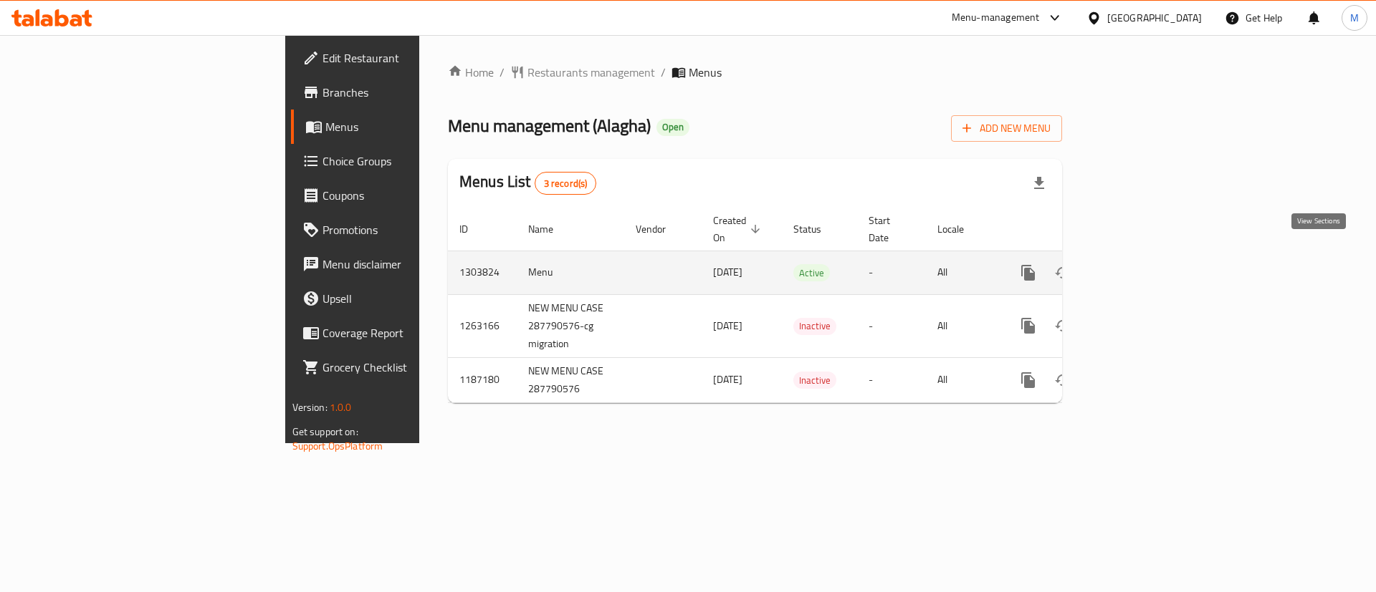
click at [1148, 256] on link "enhanced table" at bounding box center [1131, 273] width 34 height 34
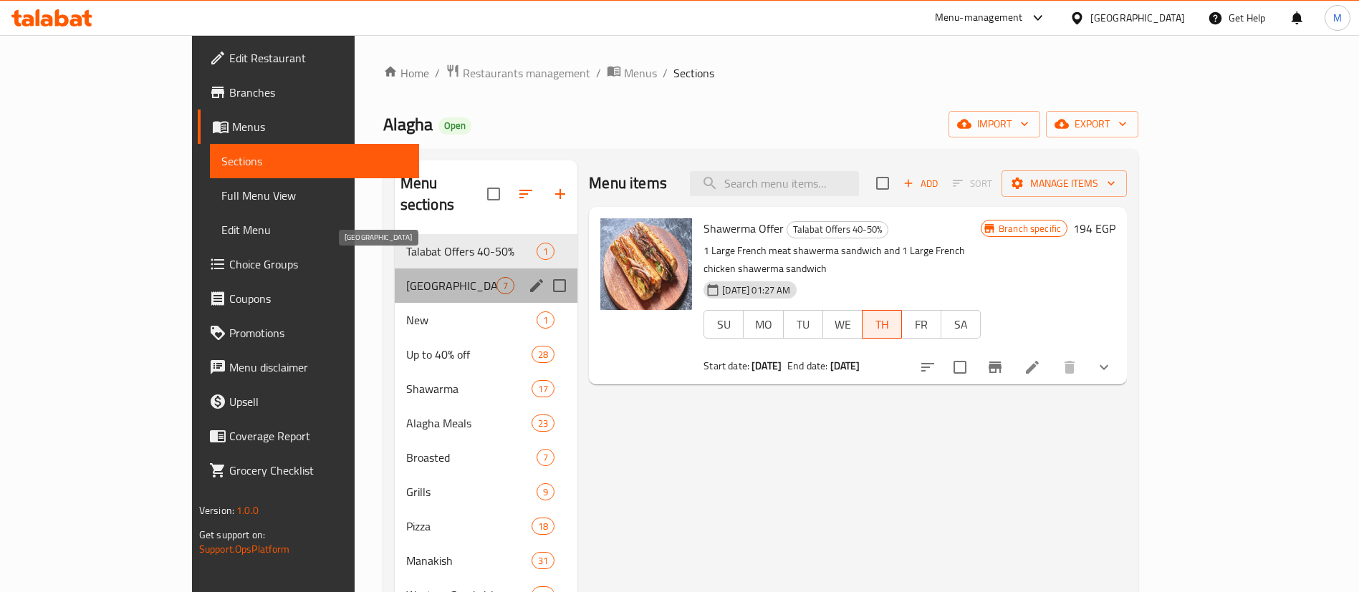
click at [406, 277] on span "[GEOGRAPHIC_DATA]" at bounding box center [451, 285] width 90 height 17
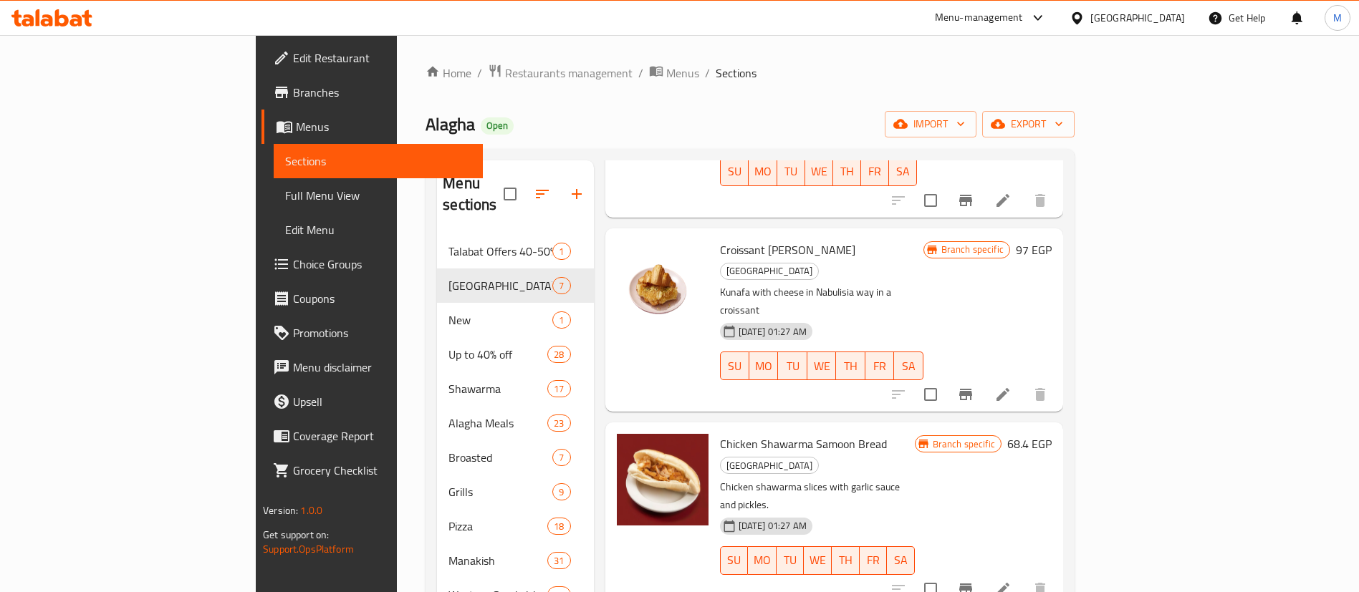
scroll to position [391, 0]
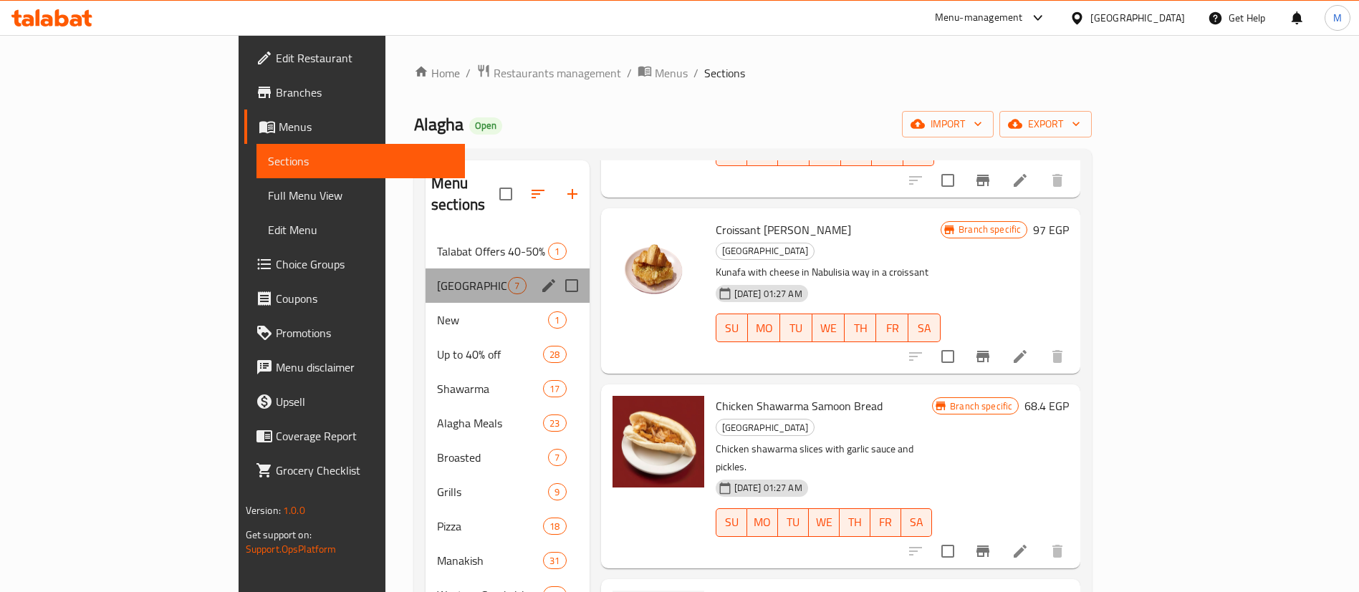
click at [426, 269] on div "New Alagha 7" at bounding box center [508, 286] width 164 height 34
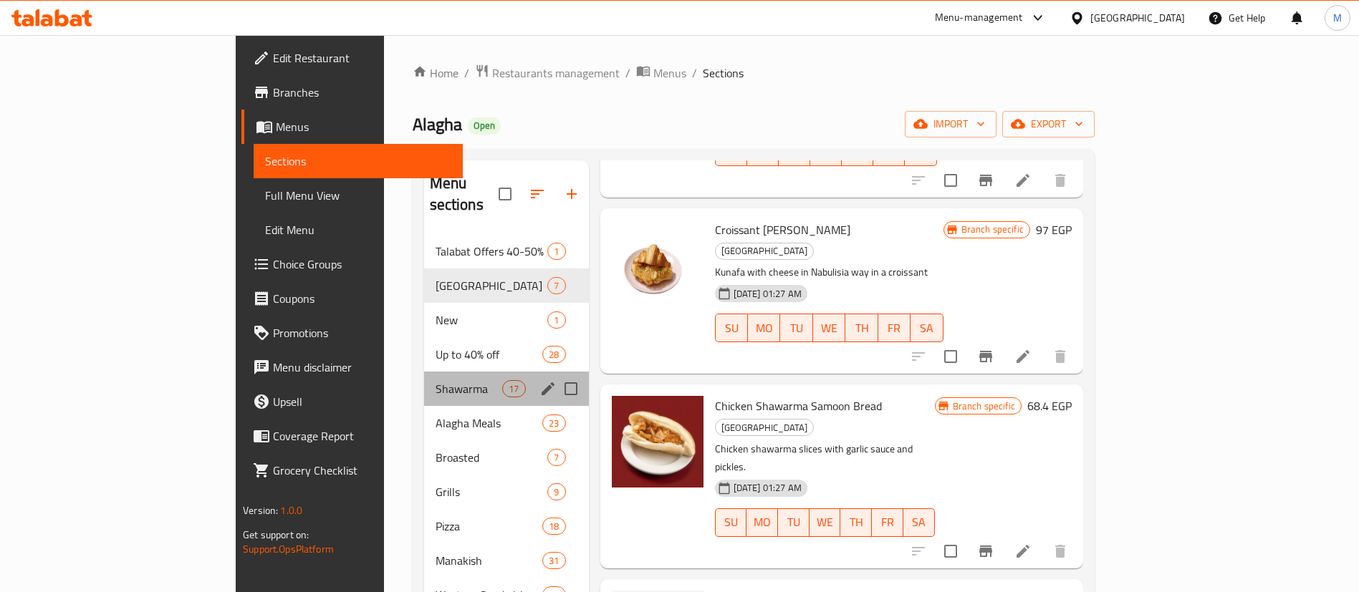
click at [424, 376] on div "Shawarma 17" at bounding box center [506, 389] width 165 height 34
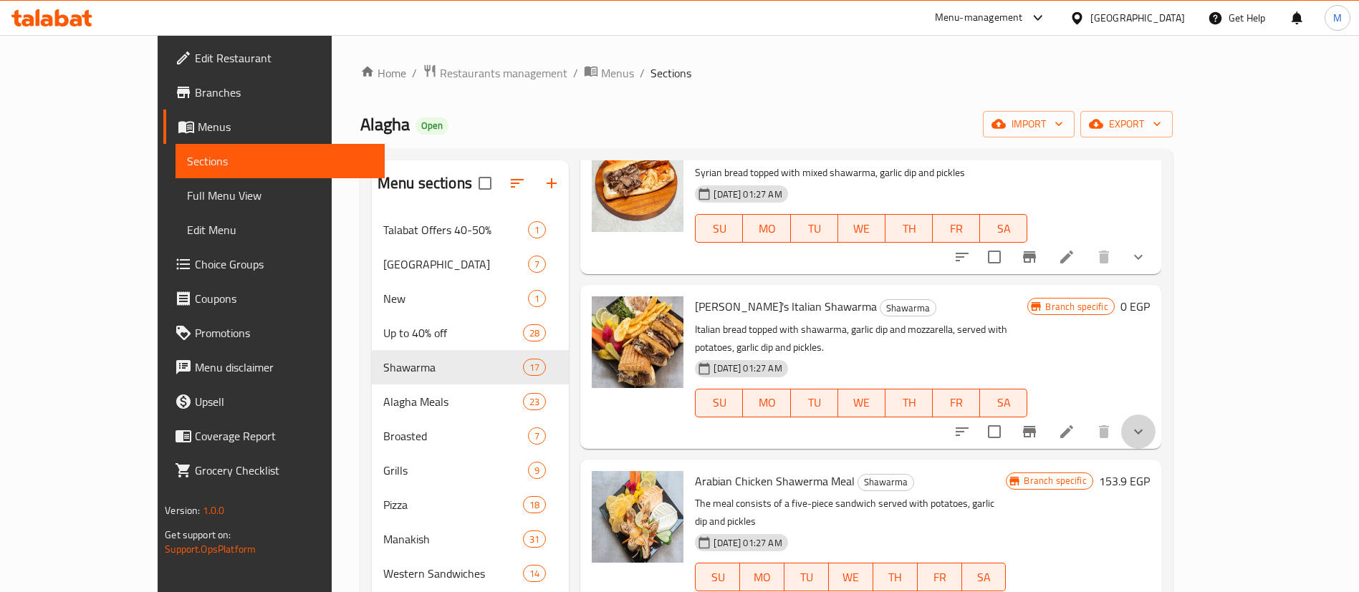
click at [1156, 415] on button "show more" at bounding box center [1138, 432] width 34 height 34
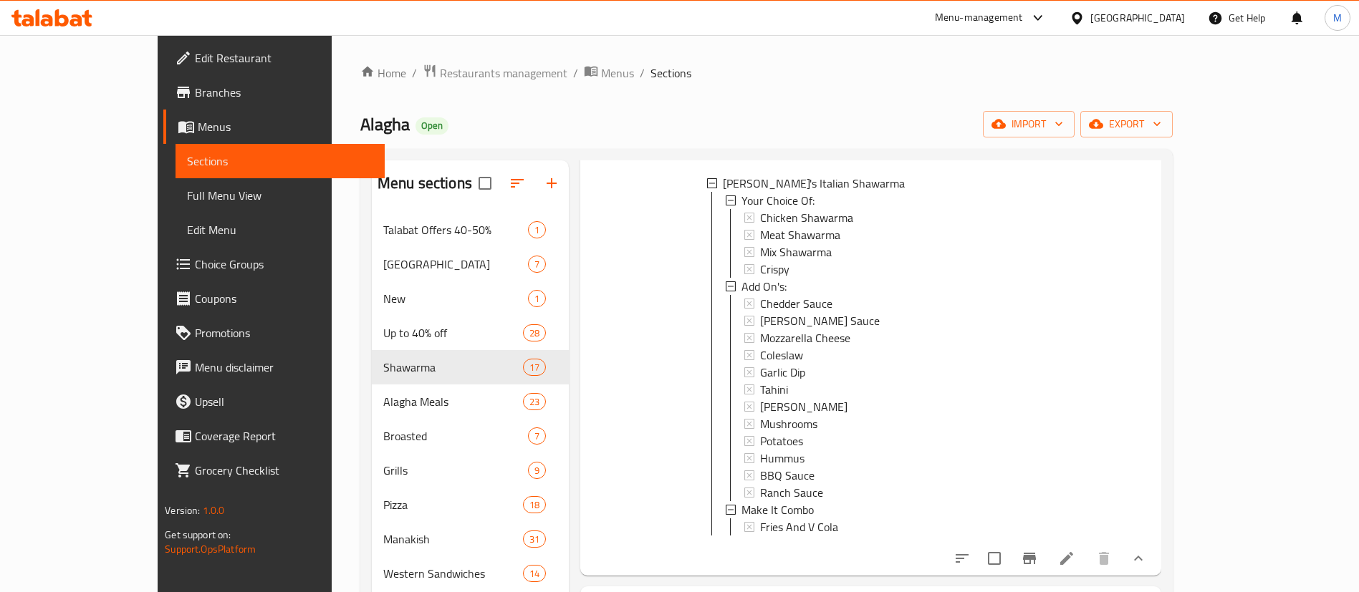
scroll to position [666, 0]
click at [837, 294] on div "Chedder Sauce" at bounding box center [888, 302] width 256 height 17
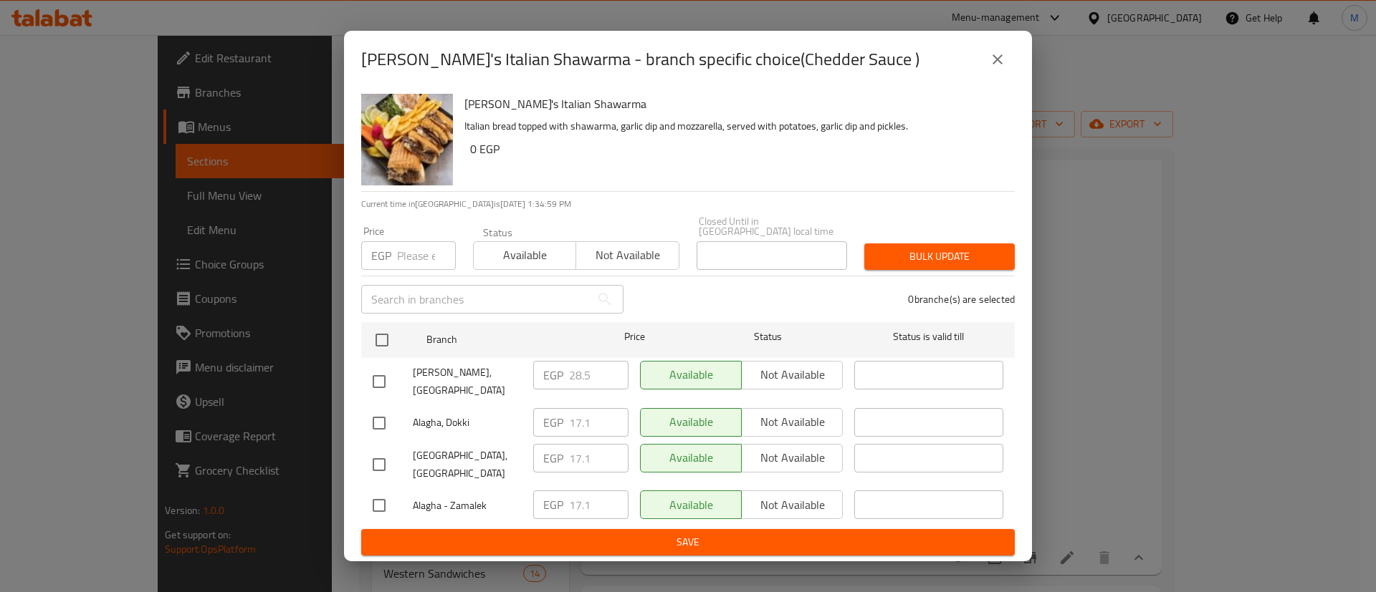
click at [997, 64] on icon "close" at bounding box center [997, 59] width 10 height 10
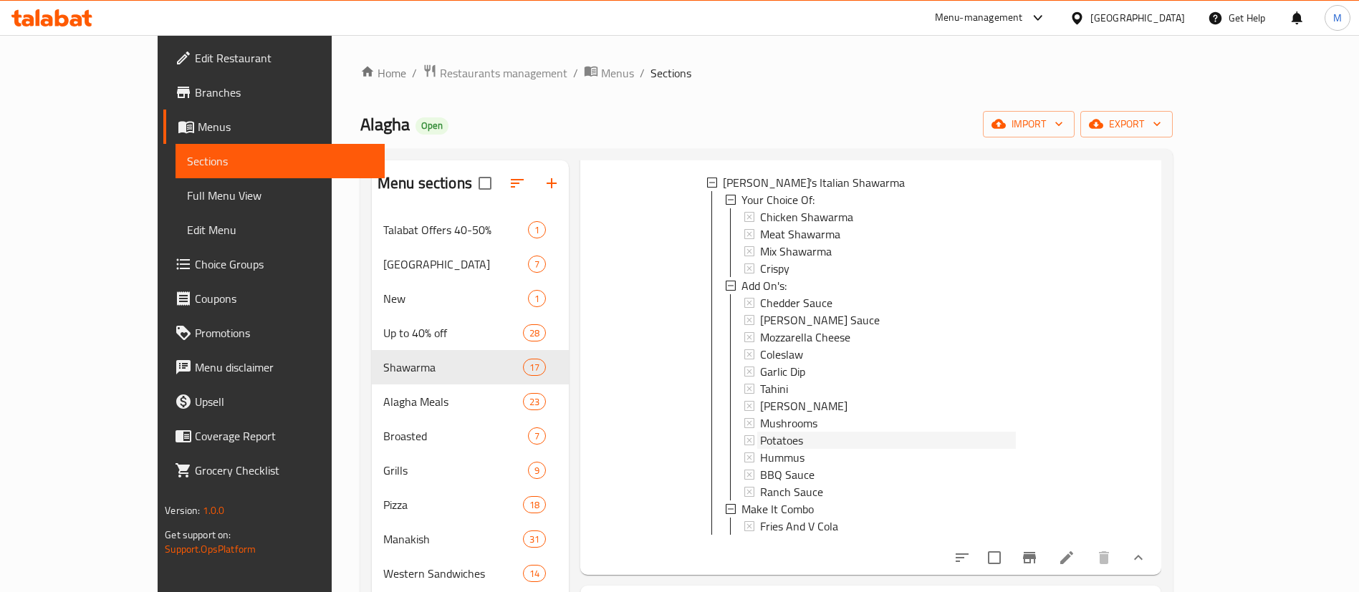
click at [760, 432] on span "Potatoes" at bounding box center [781, 440] width 43 height 17
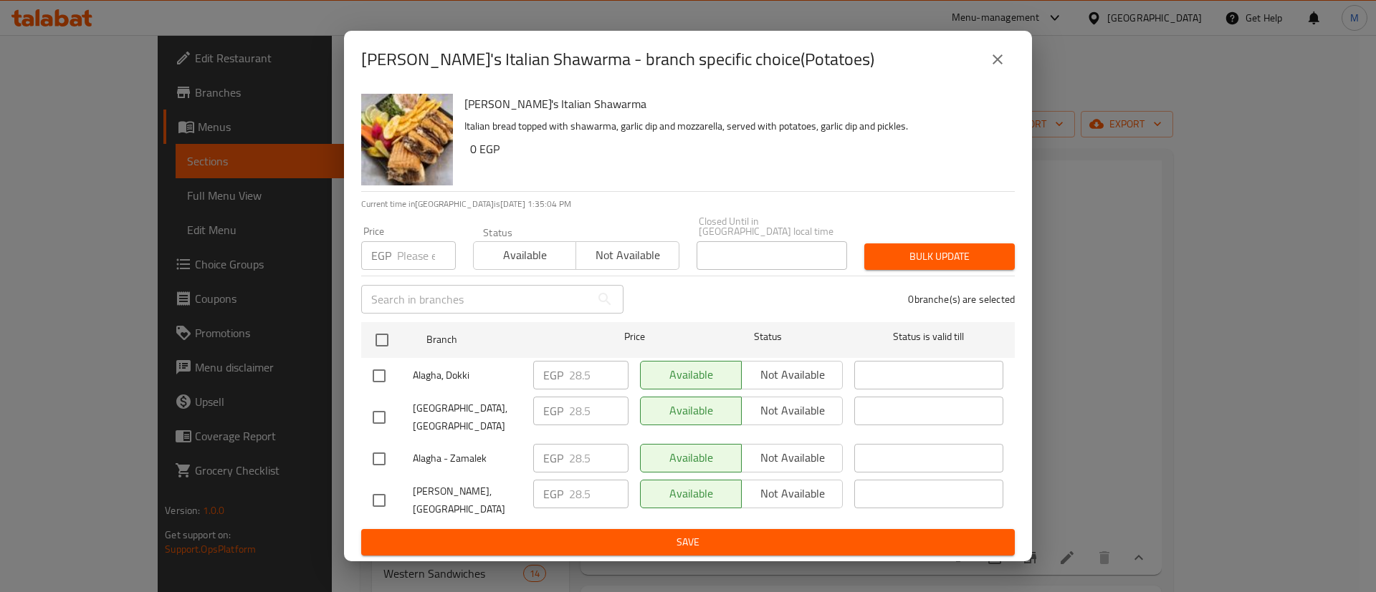
click at [1007, 77] on button "close" at bounding box center [997, 59] width 34 height 34
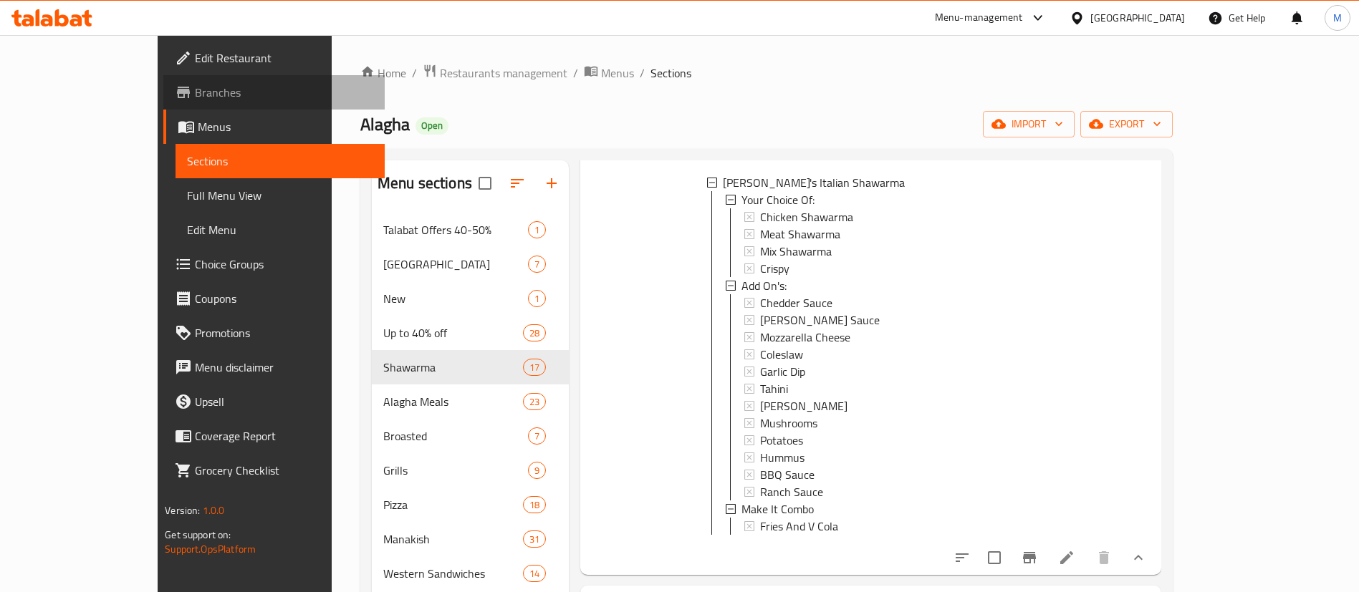
click at [195, 87] on span "Branches" at bounding box center [284, 92] width 178 height 17
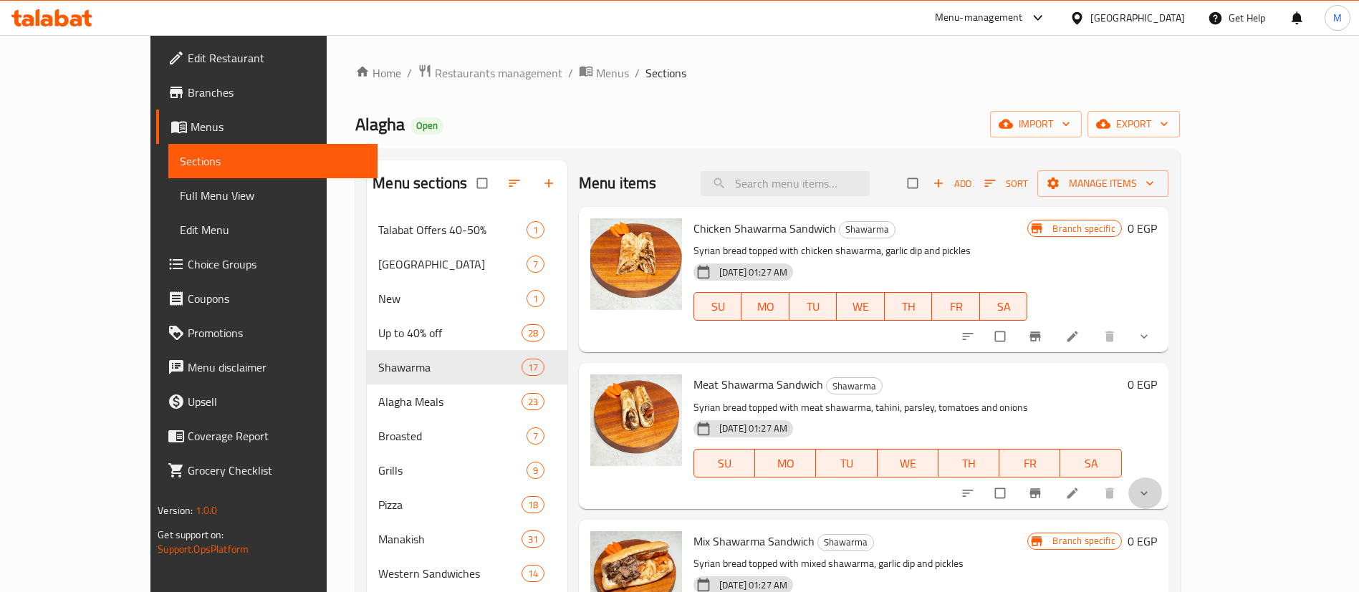
click at [1163, 481] on button "show more" at bounding box center [1145, 494] width 34 height 32
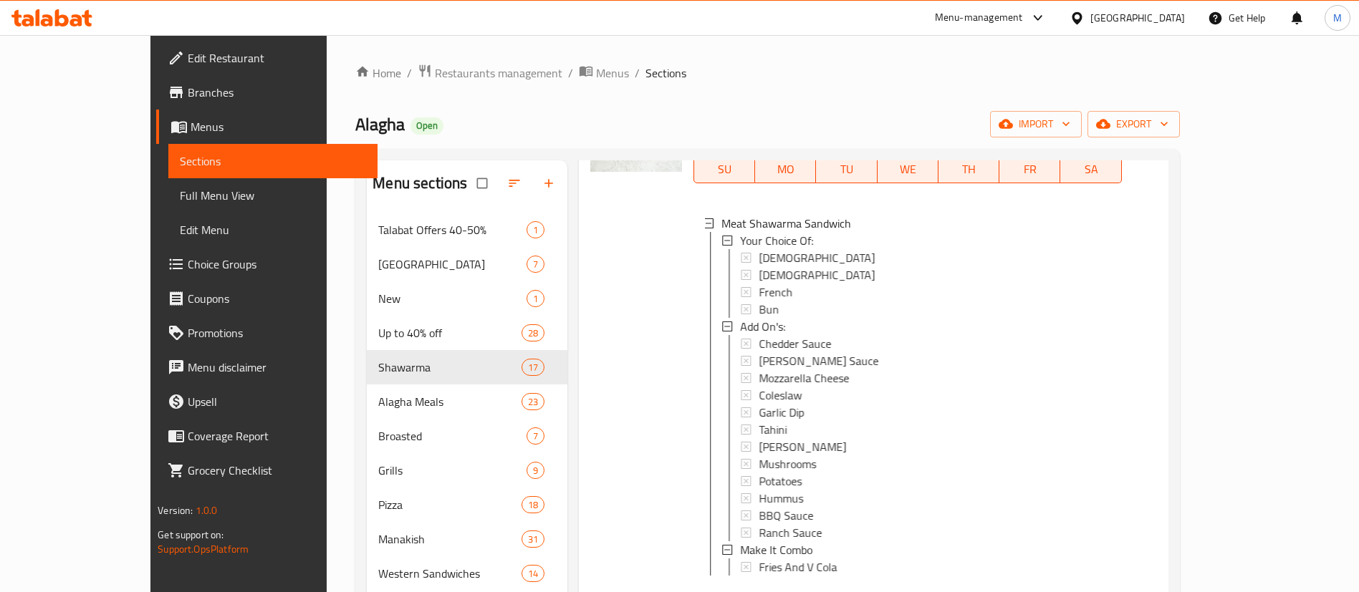
scroll to position [350, 0]
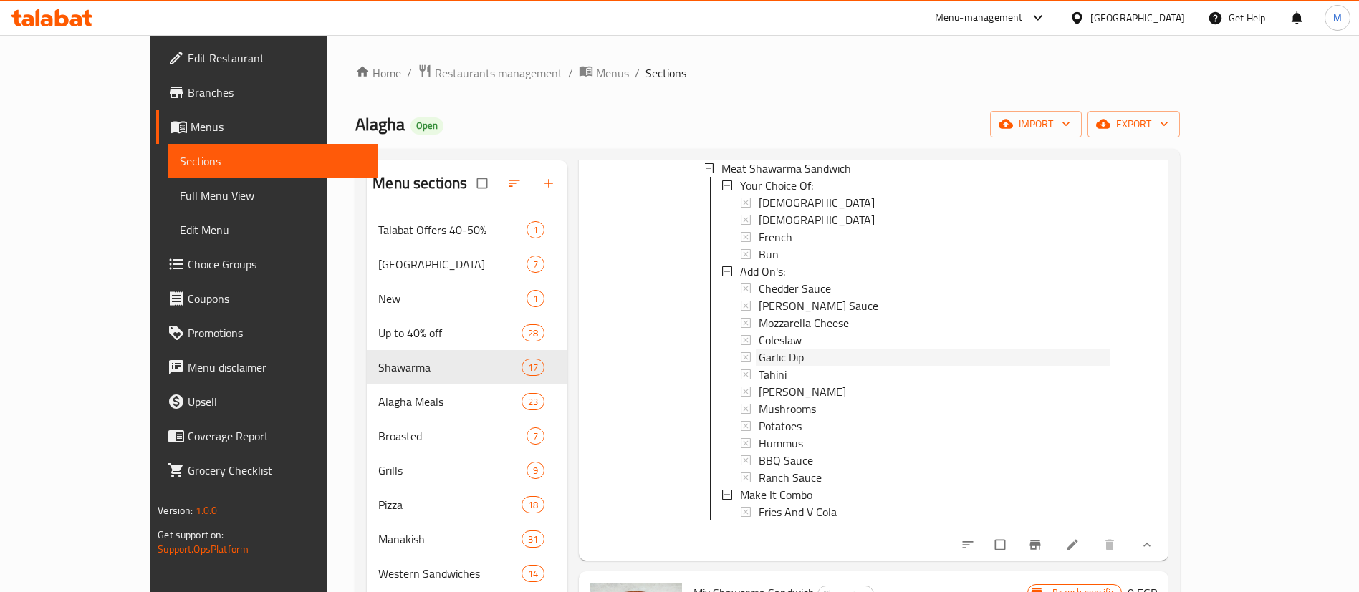
click at [797, 353] on div "Garlic Dip" at bounding box center [935, 357] width 352 height 17
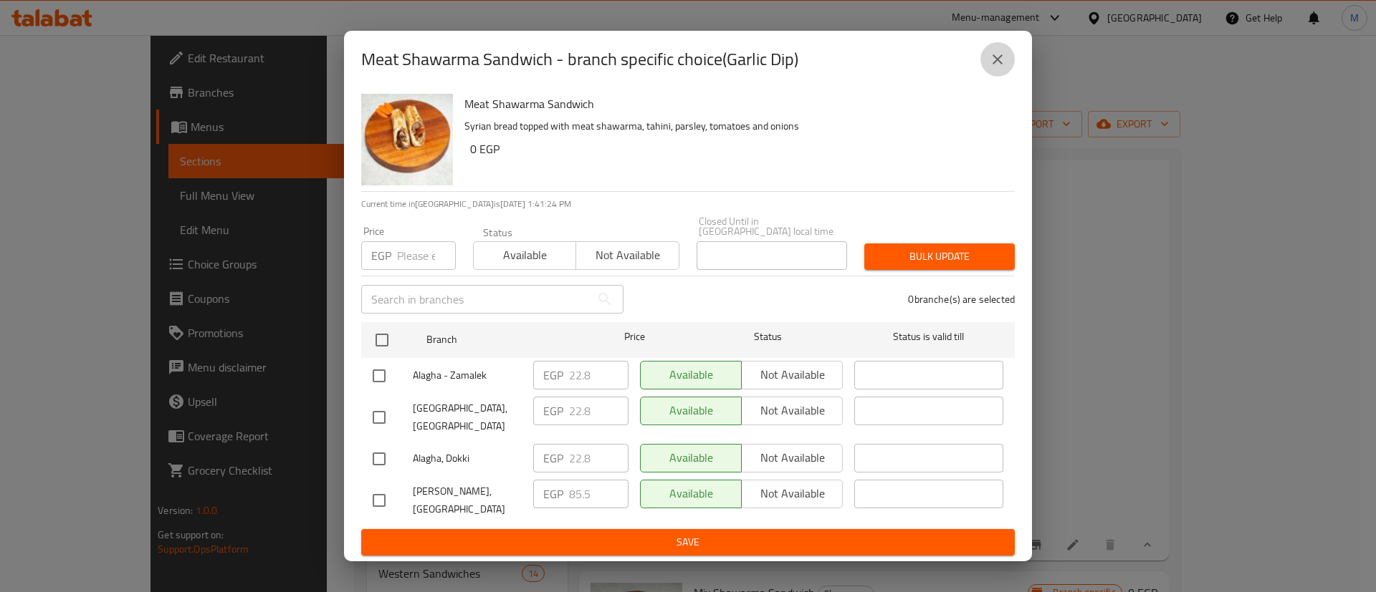
click at [998, 68] on icon "close" at bounding box center [997, 59] width 17 height 17
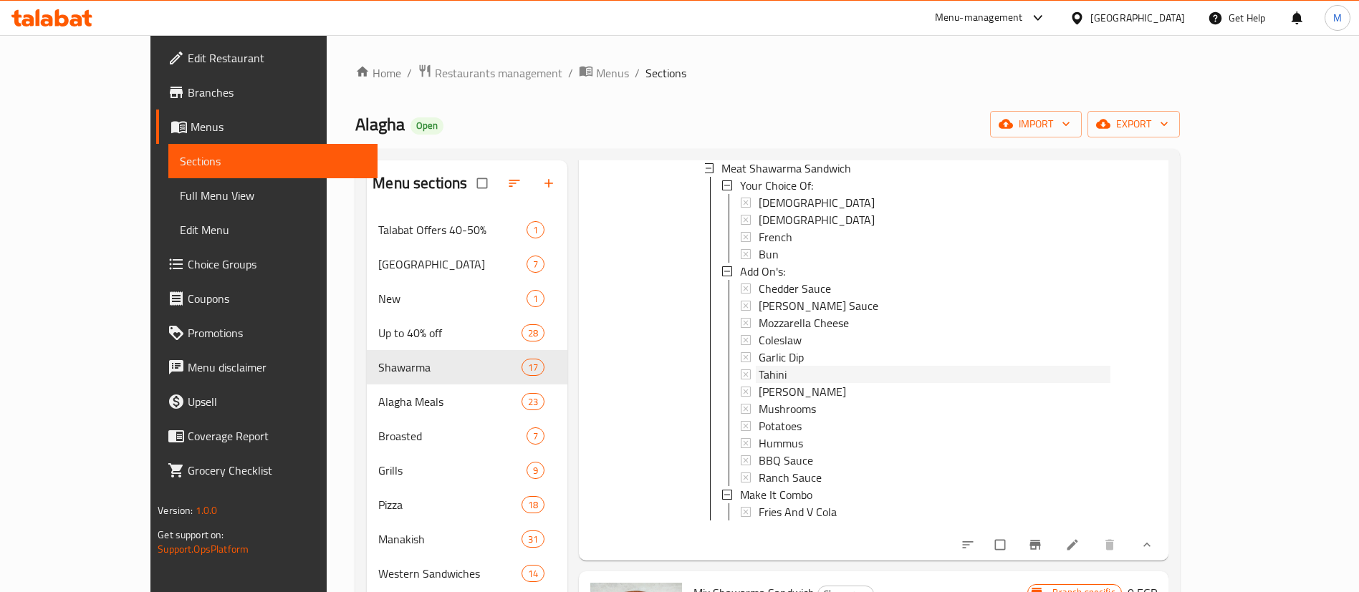
click at [759, 371] on span "Tahini" at bounding box center [773, 374] width 28 height 17
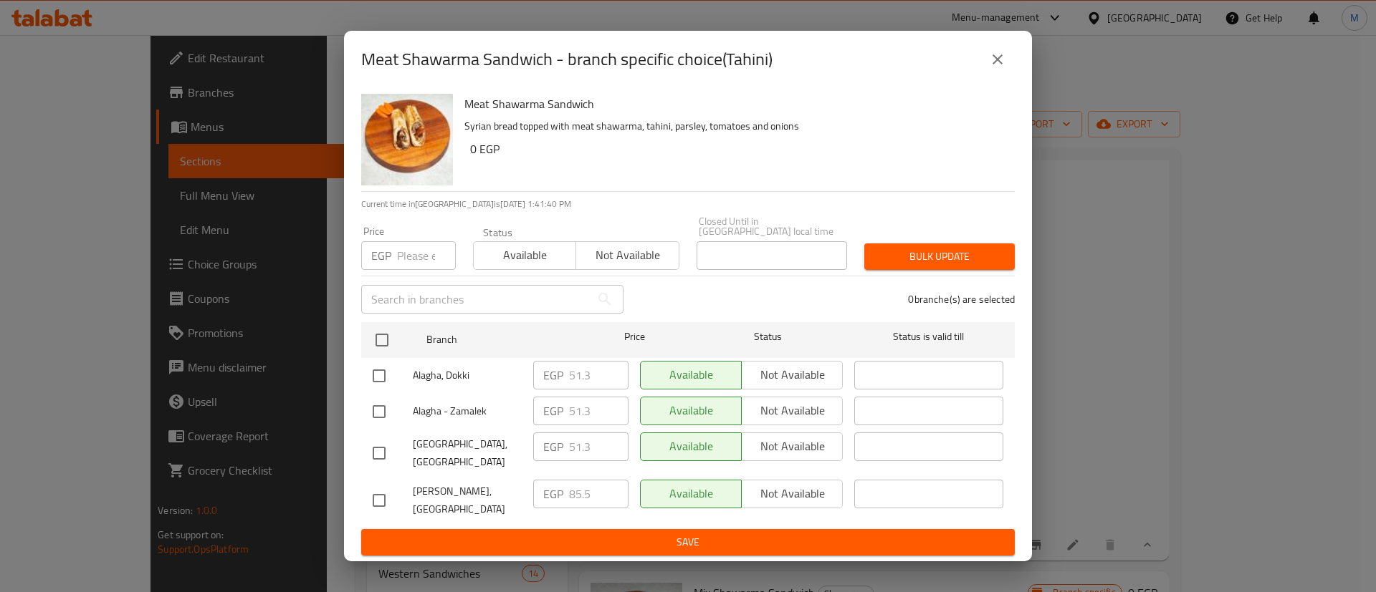
drag, startPoint x: 1009, startPoint y: 87, endPoint x: 974, endPoint y: 632, distance: 546.4
click at [974, 592] on html "​ Menu-management [GEOGRAPHIC_DATA] Get Help M Edit Restaurant Branches Menus S…" at bounding box center [688, 296] width 1376 height 592
click at [701, 382] on div "Available Not available" at bounding box center [741, 375] width 203 height 29
click at [998, 66] on button "close" at bounding box center [997, 59] width 34 height 34
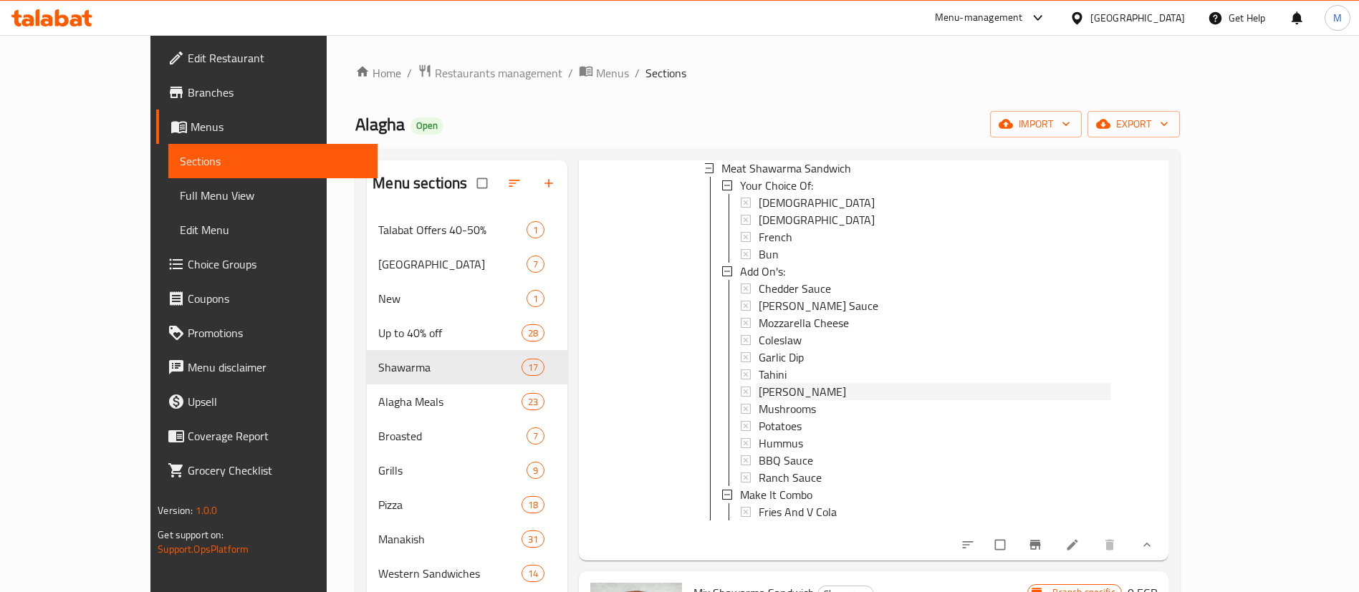
click at [772, 390] on span "[PERSON_NAME]" at bounding box center [802, 391] width 87 height 17
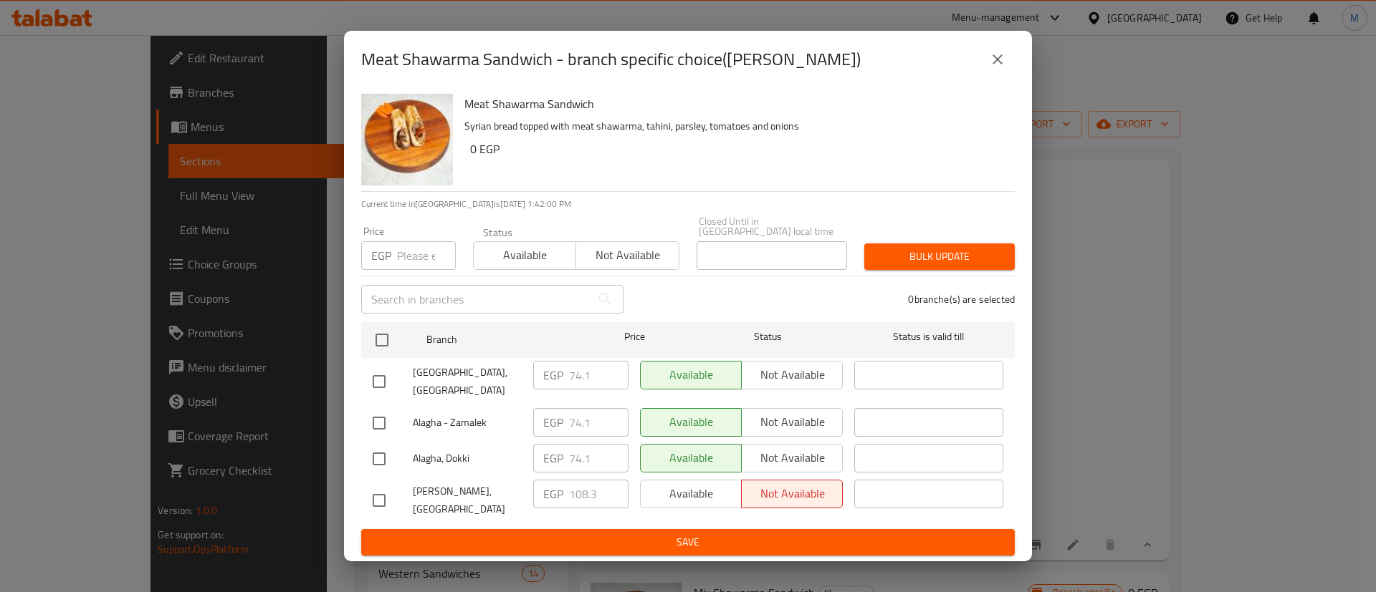
click at [999, 68] on icon "close" at bounding box center [997, 59] width 17 height 17
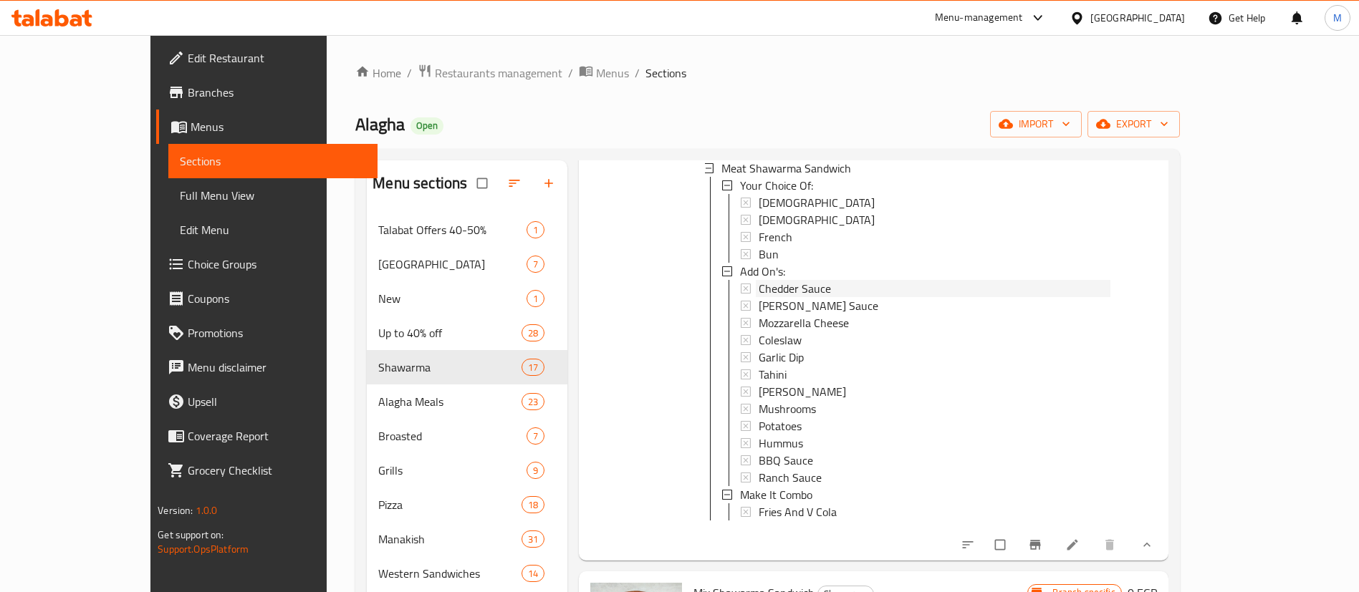
click at [791, 292] on span "Chedder Sauce" at bounding box center [795, 288] width 72 height 17
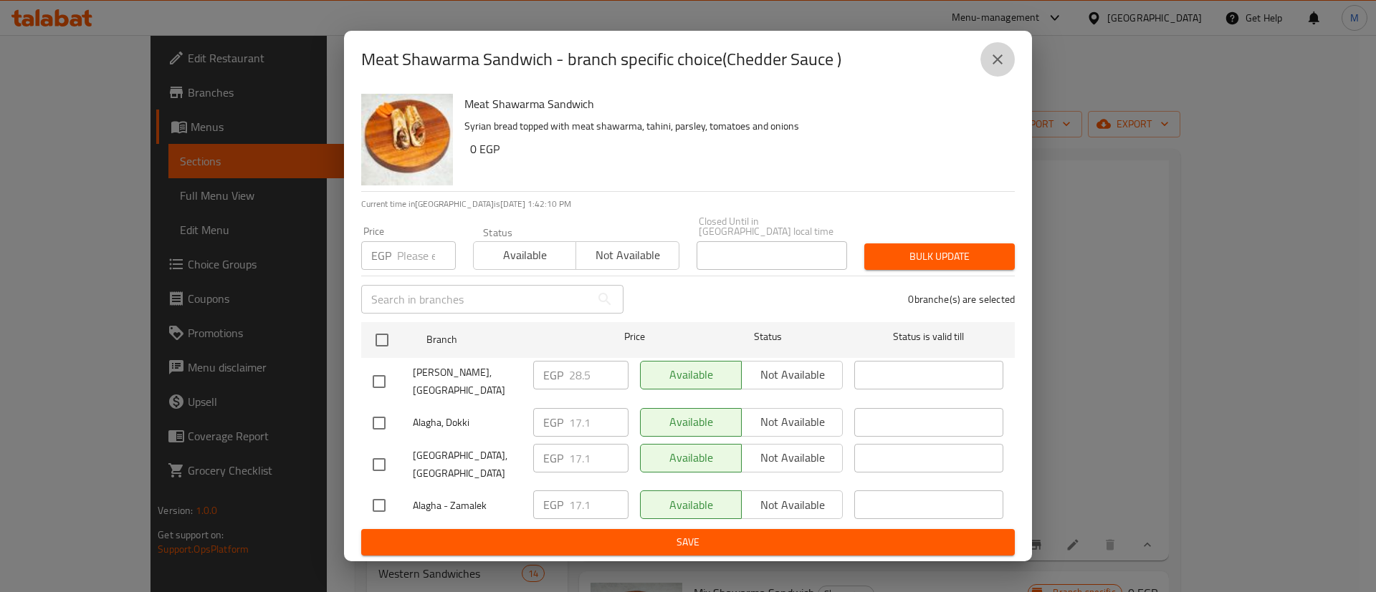
click at [1002, 68] on icon "close" at bounding box center [997, 59] width 17 height 17
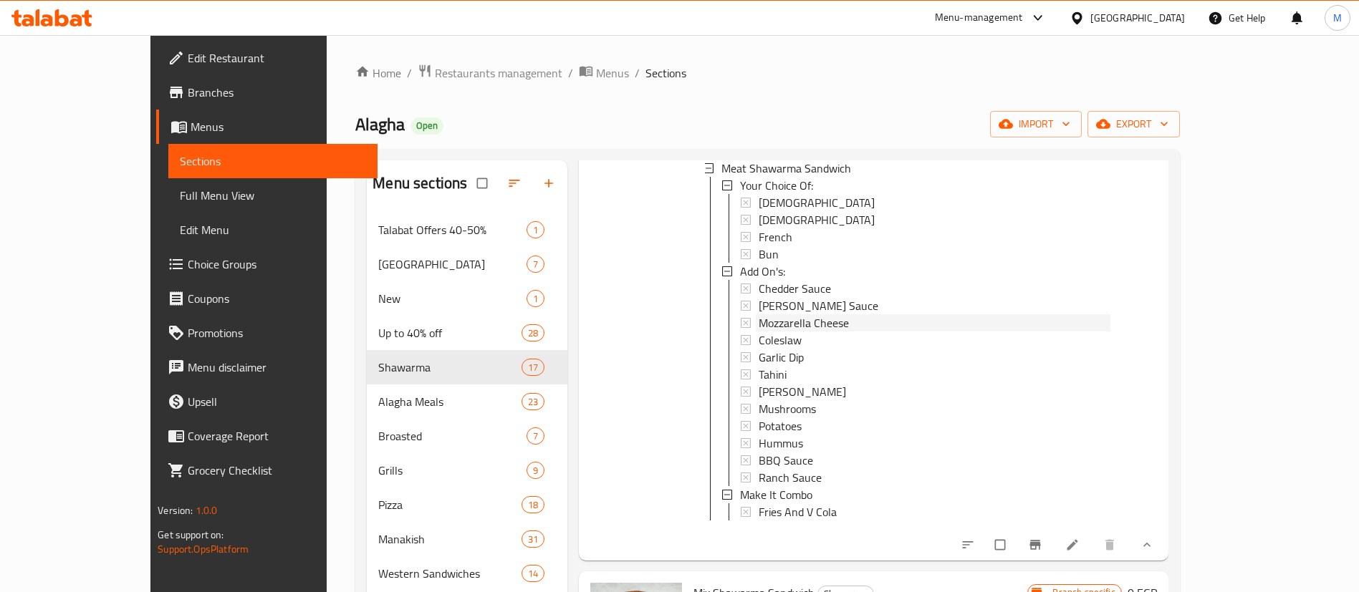
click at [807, 320] on span "Mozzarella Cheese" at bounding box center [804, 323] width 90 height 17
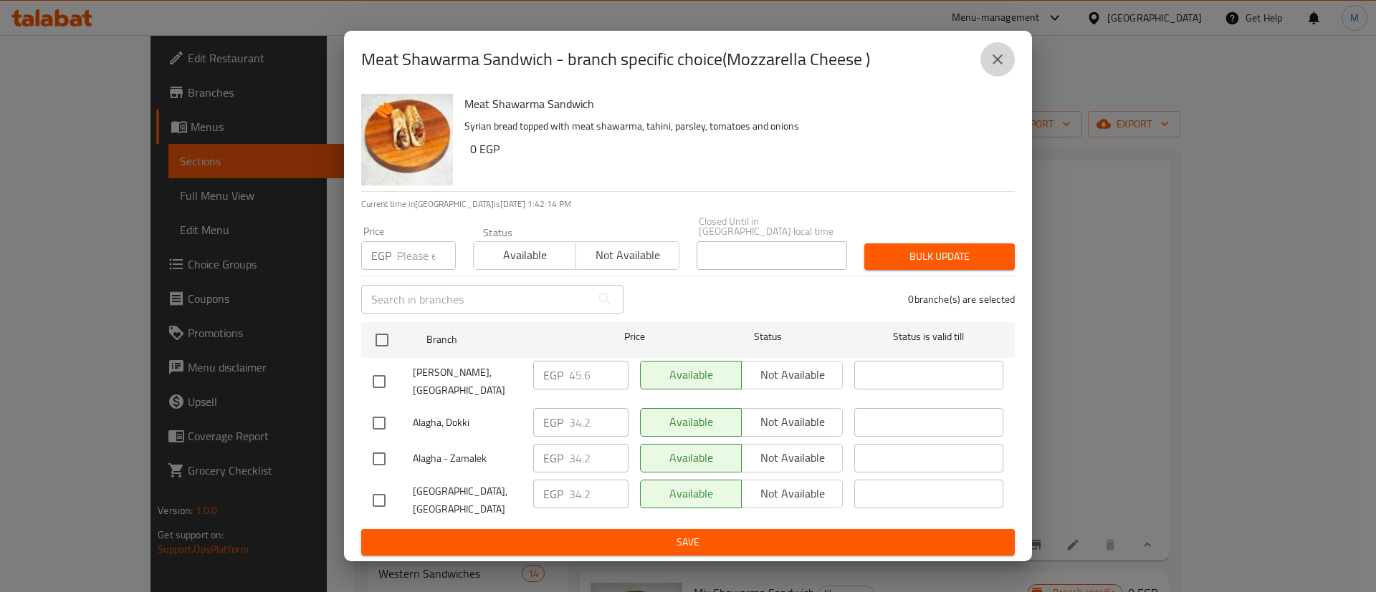
click at [989, 68] on icon "close" at bounding box center [997, 59] width 17 height 17
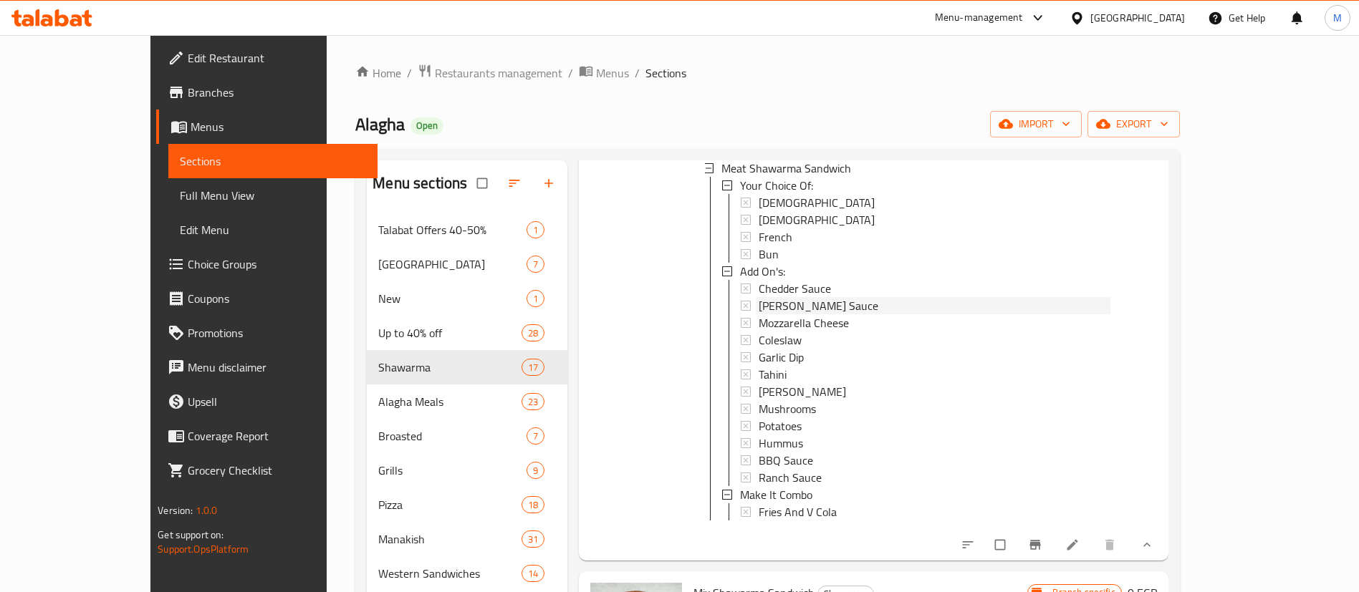
click at [782, 305] on span "[PERSON_NAME] Sauce" at bounding box center [819, 305] width 120 height 17
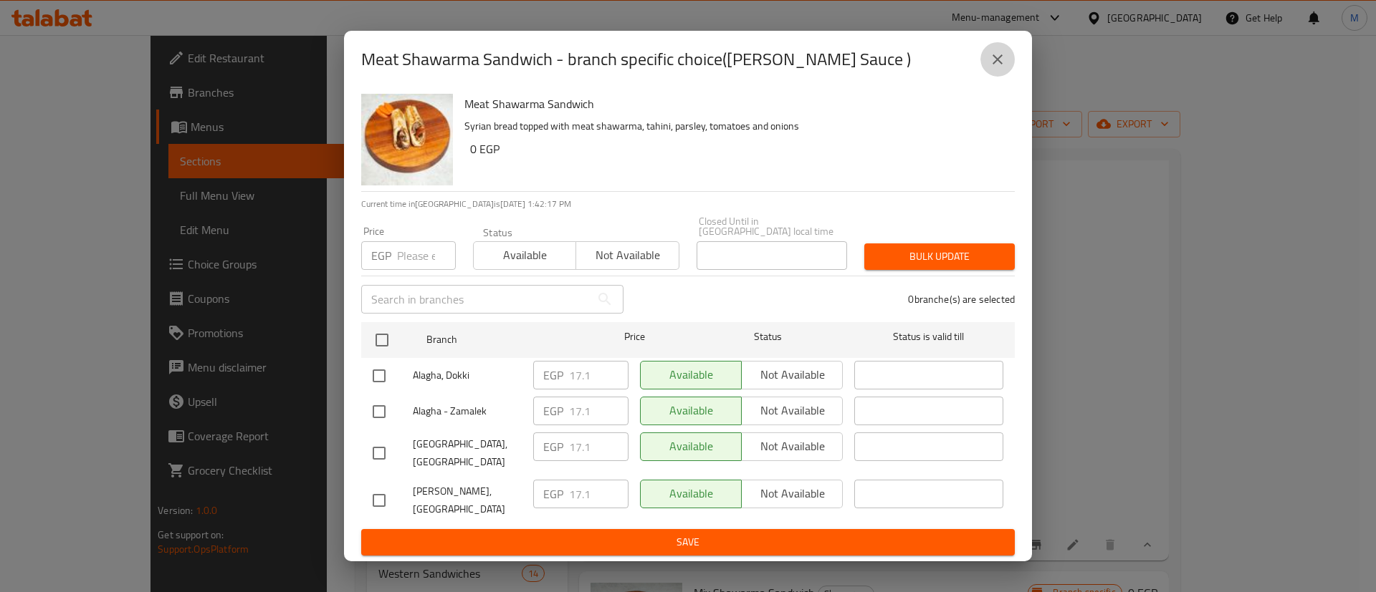
click at [999, 64] on icon "close" at bounding box center [997, 59] width 10 height 10
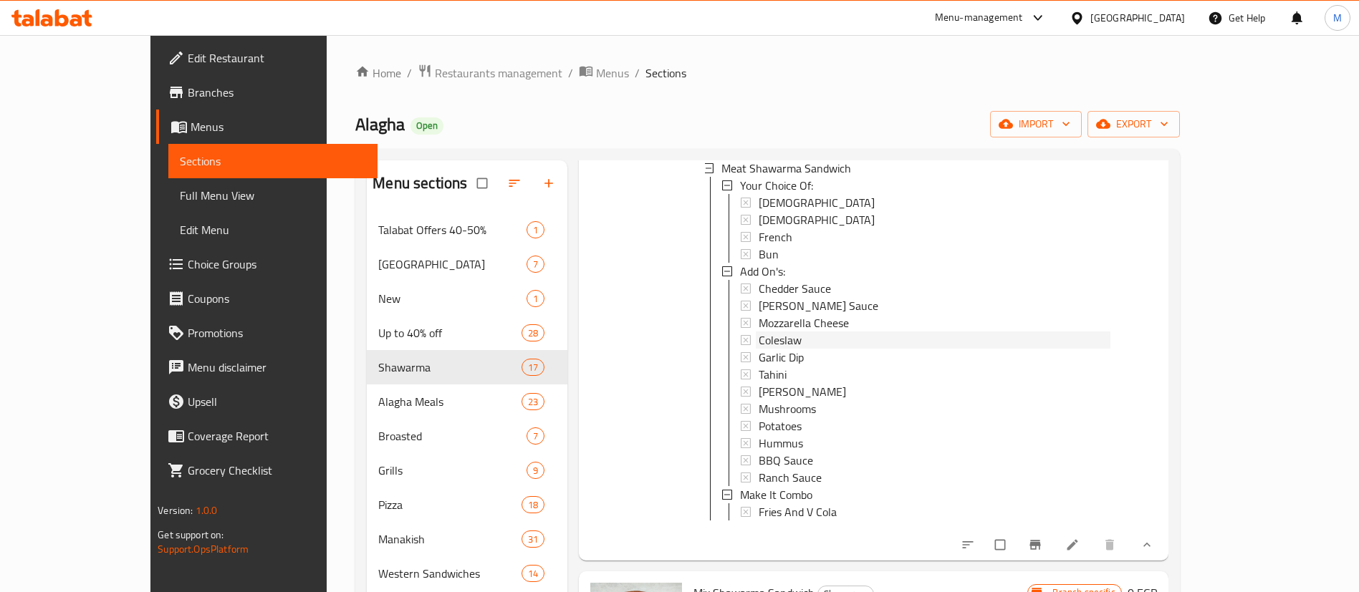
click at [789, 336] on div "Coleslaw" at bounding box center [935, 340] width 352 height 17
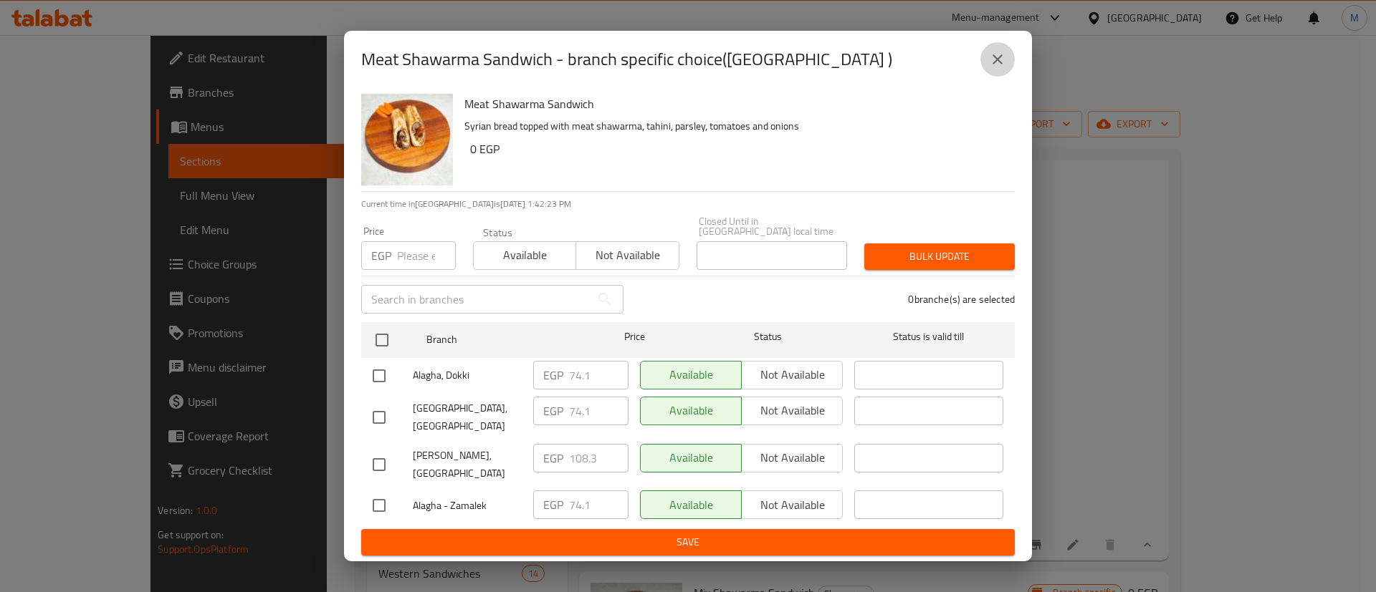
click at [997, 77] on button "close" at bounding box center [997, 59] width 34 height 34
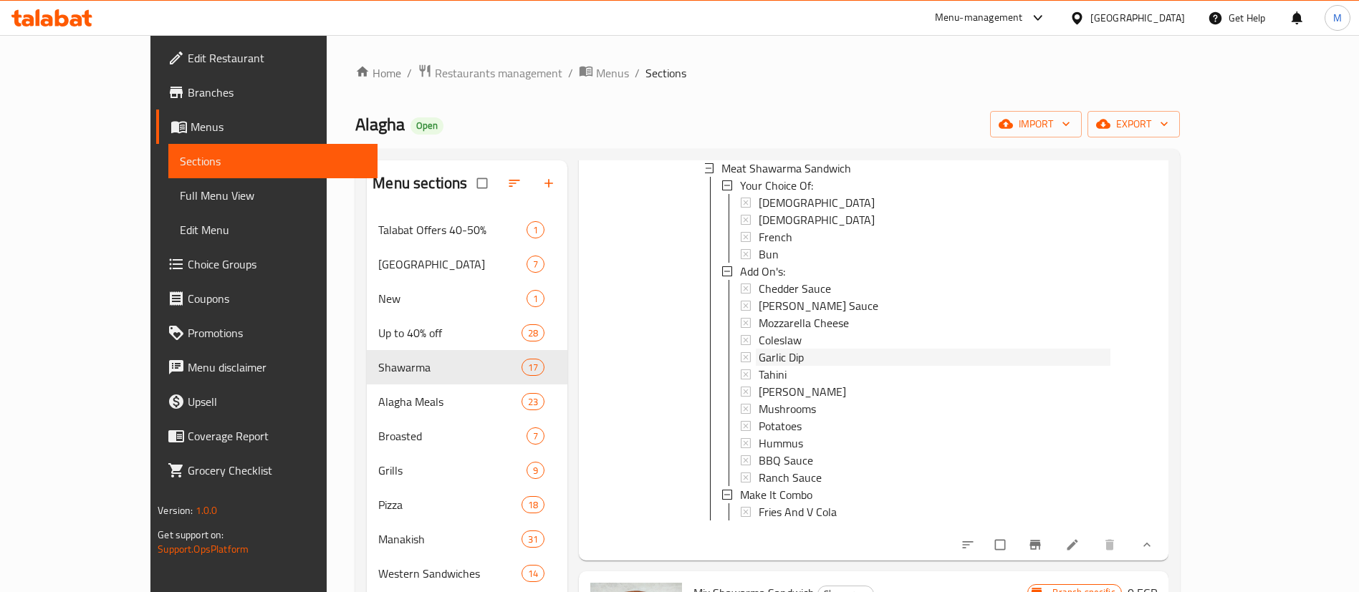
click at [817, 354] on div "Garlic Dip" at bounding box center [935, 357] width 352 height 17
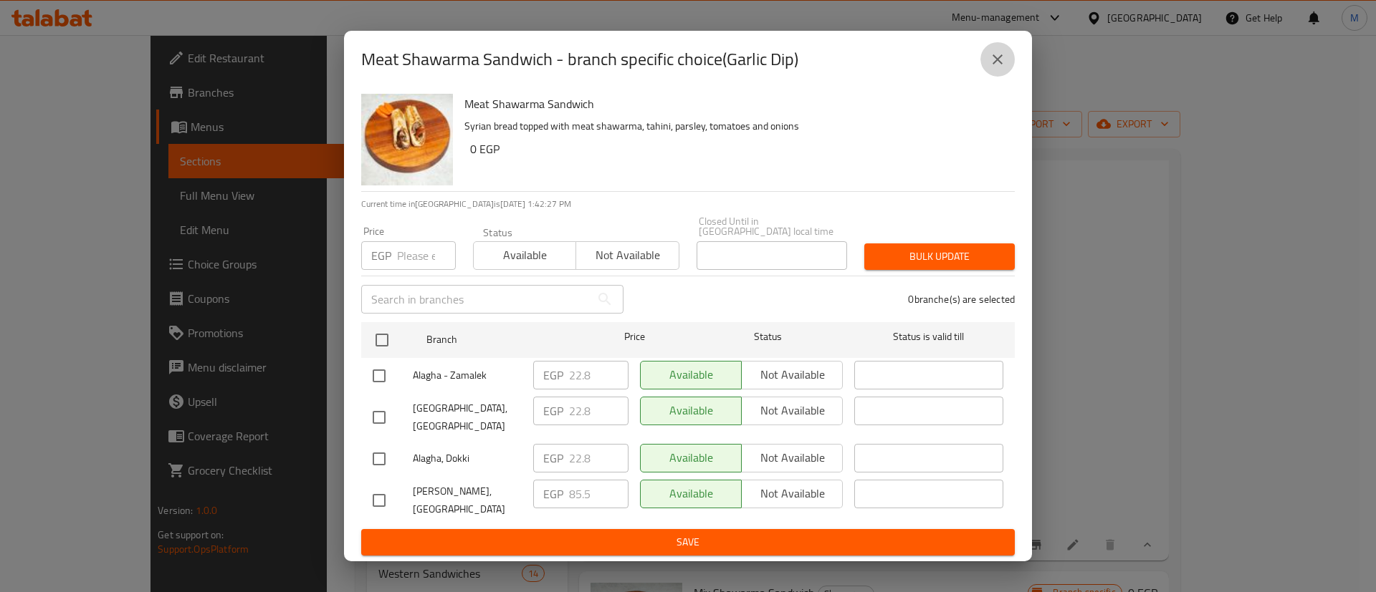
click at [1003, 77] on button "close" at bounding box center [997, 59] width 34 height 34
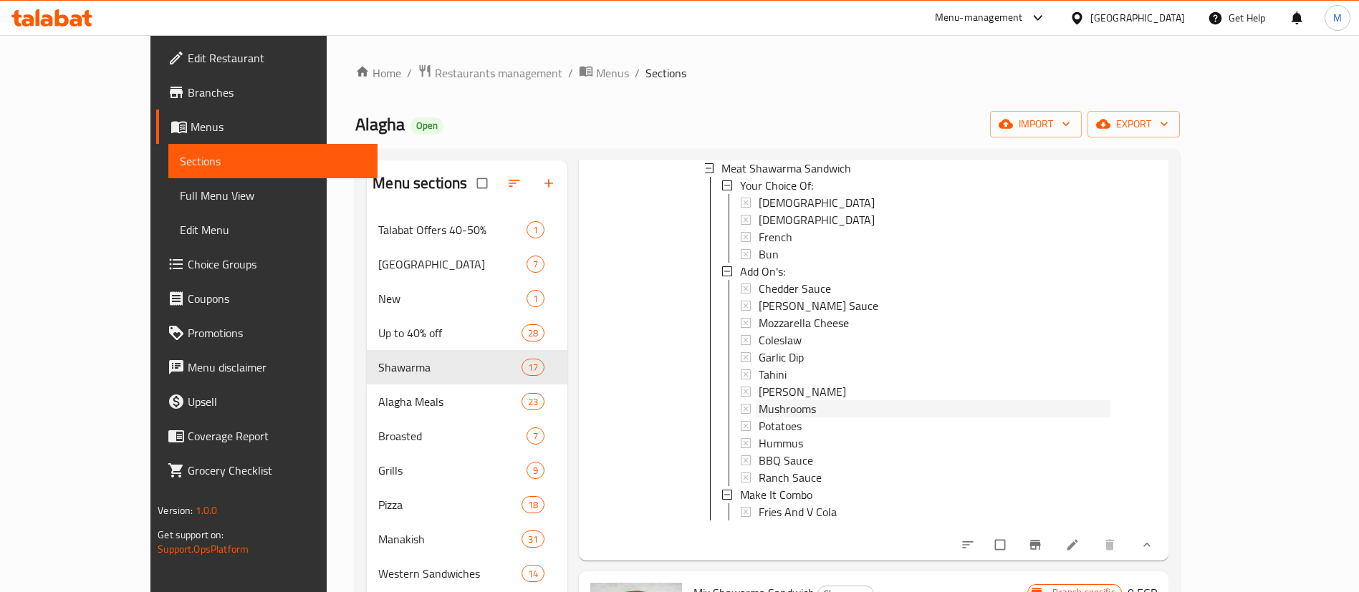
click at [809, 406] on div "Mushrooms" at bounding box center [935, 408] width 352 height 17
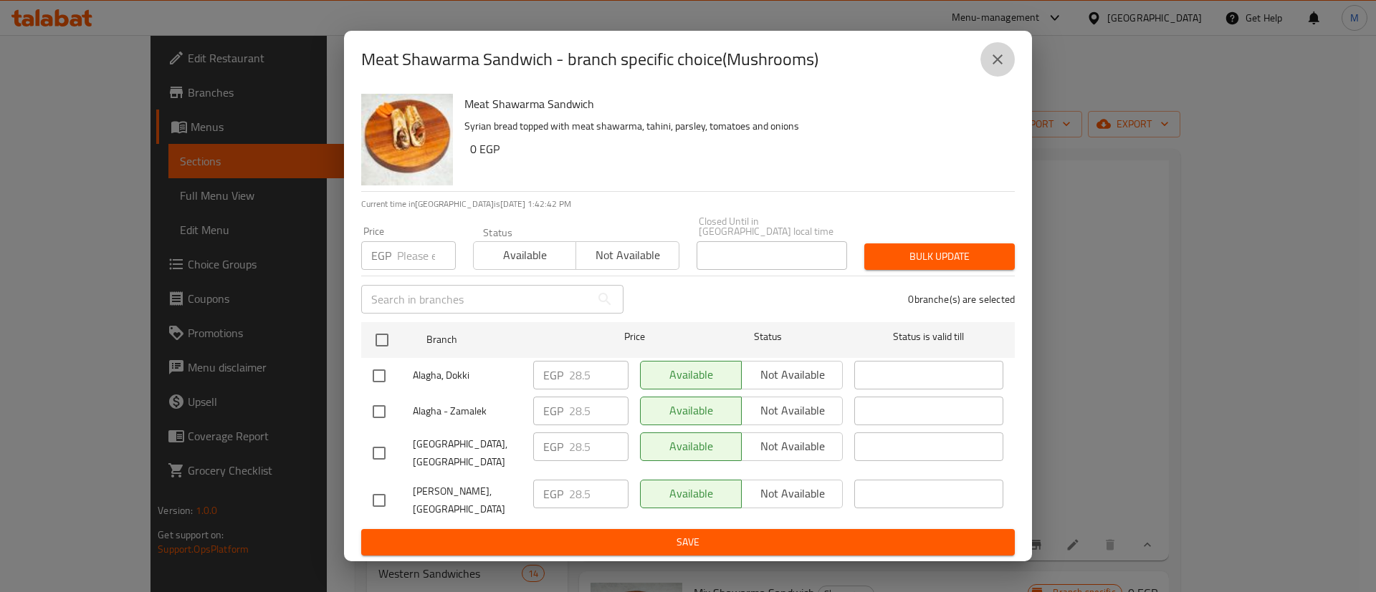
click at [1002, 68] on icon "close" at bounding box center [997, 59] width 17 height 17
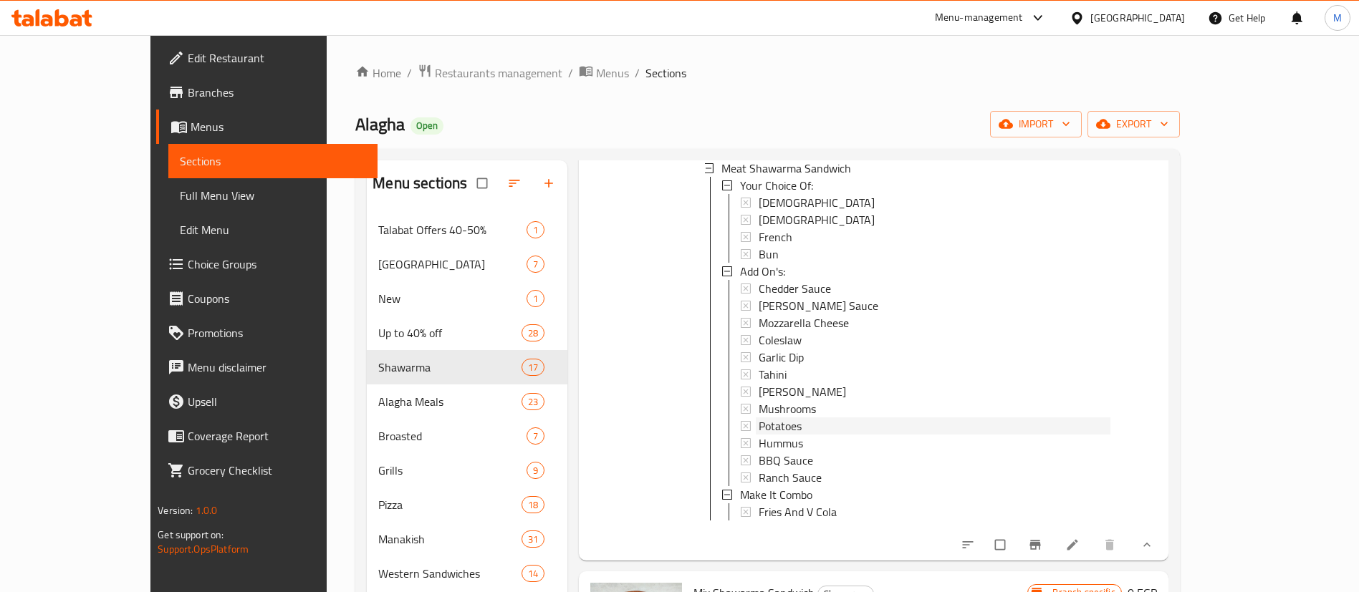
click at [796, 423] on div "Potatoes" at bounding box center [935, 426] width 352 height 17
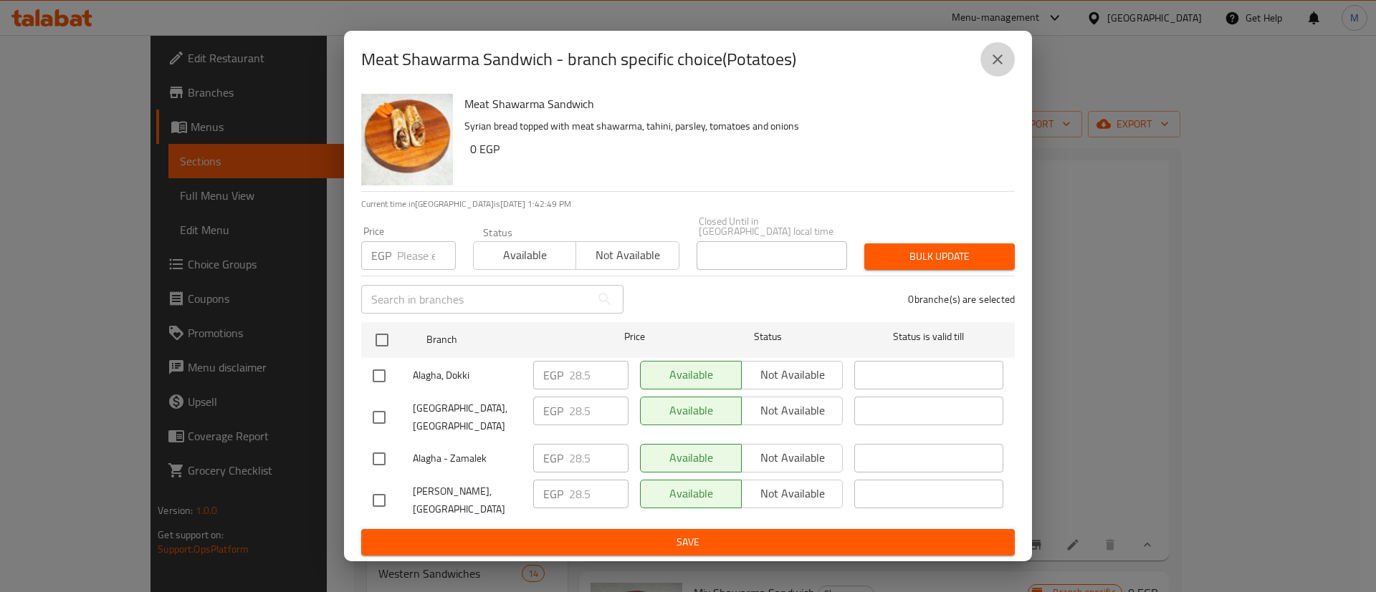
click at [987, 70] on button "close" at bounding box center [997, 59] width 34 height 34
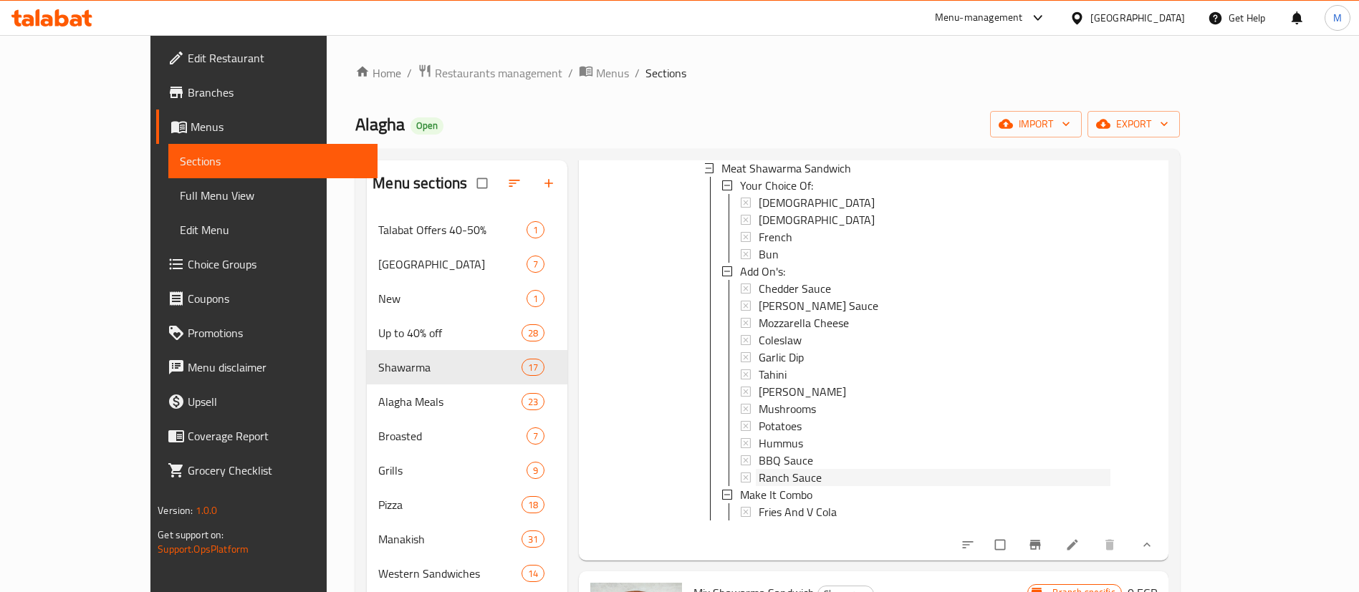
click at [790, 474] on div "Ranch Sauce" at bounding box center [935, 477] width 352 height 17
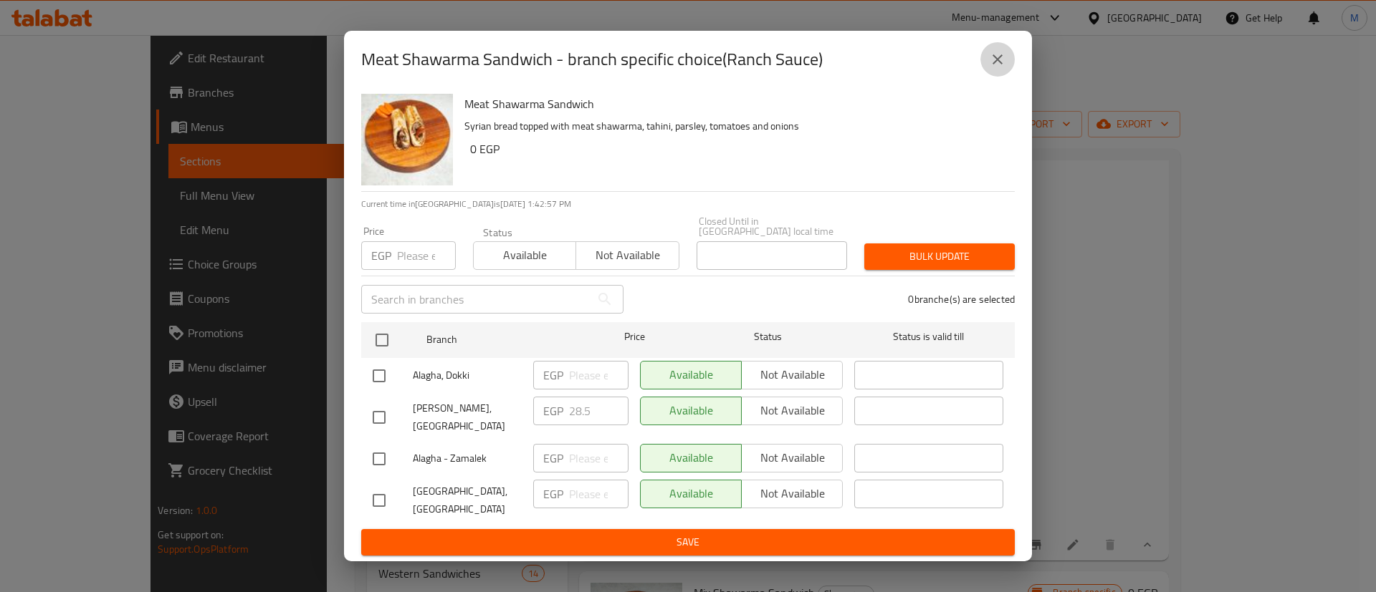
click at [1003, 68] on icon "close" at bounding box center [997, 59] width 17 height 17
